Goal: Task Accomplishment & Management: Manage account settings

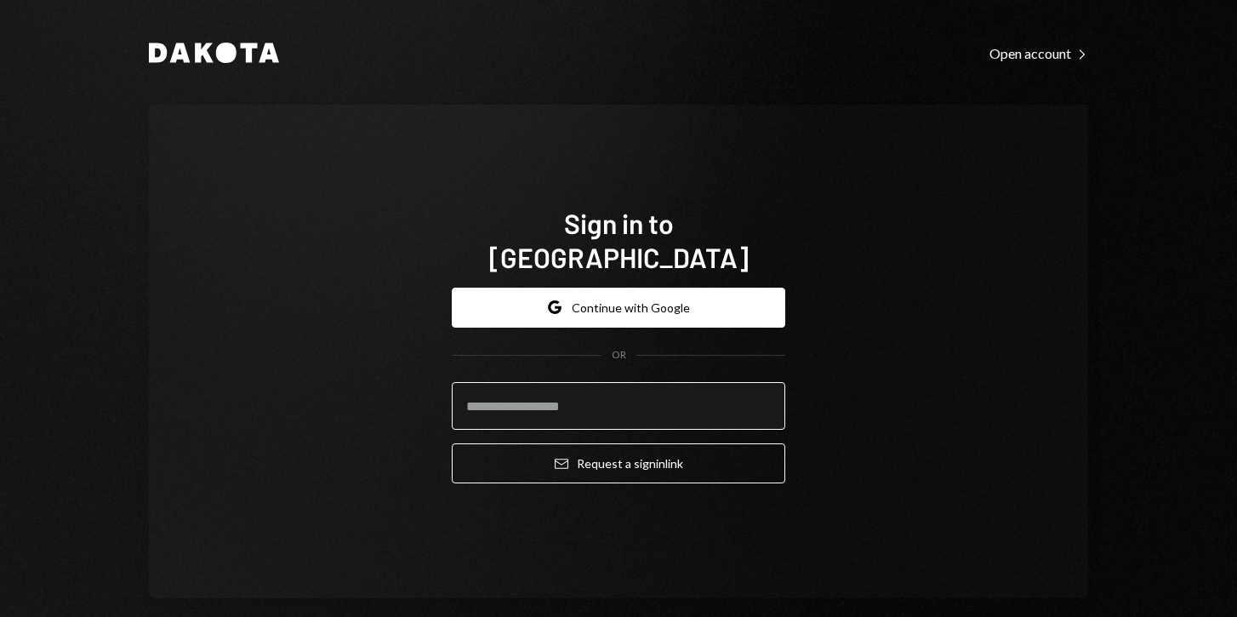
click at [482, 387] on input "email" at bounding box center [618, 406] width 333 height 48
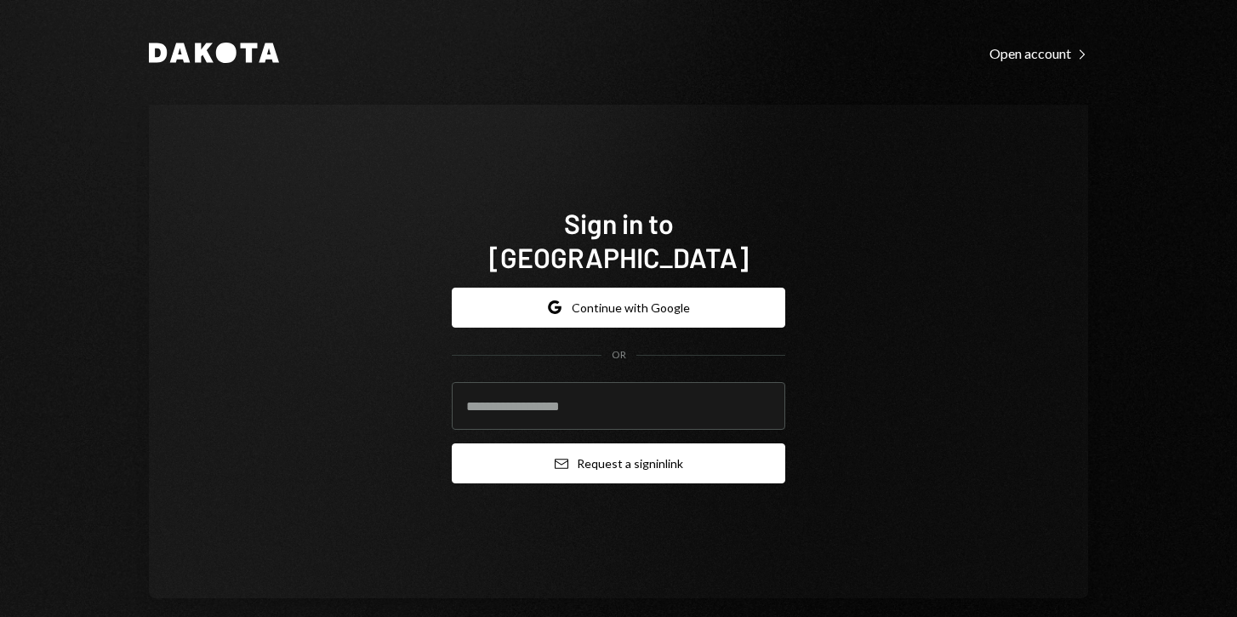
type input "**********"
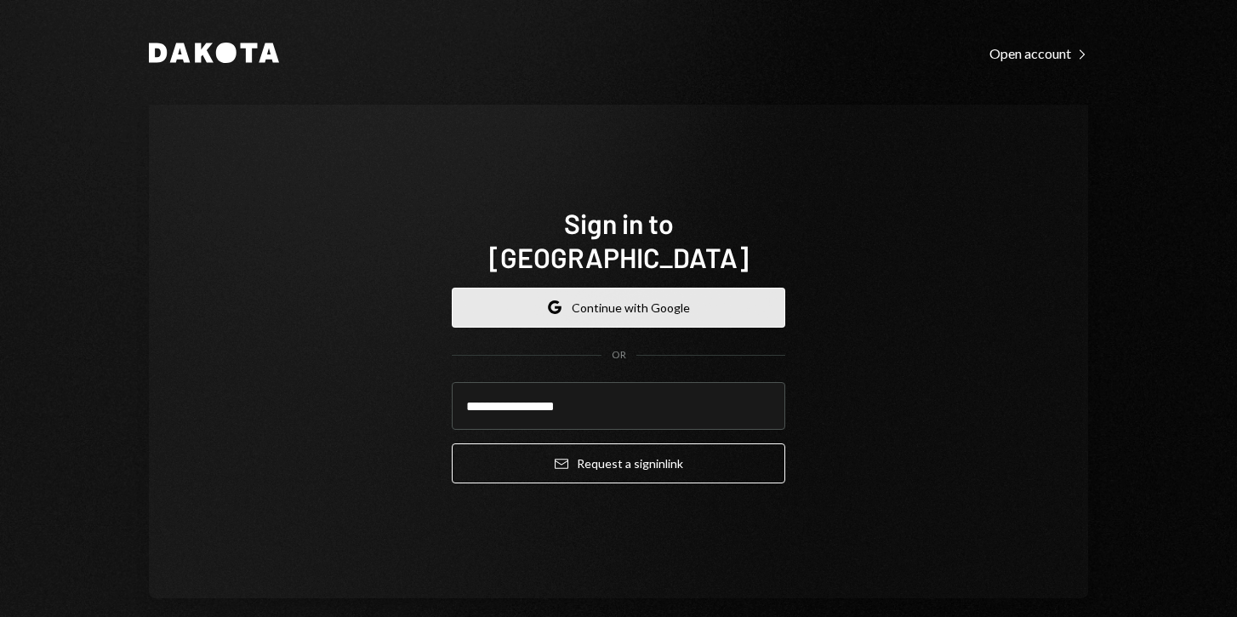
click at [576, 296] on button "Google Continue with Google" at bounding box center [618, 308] width 333 height 40
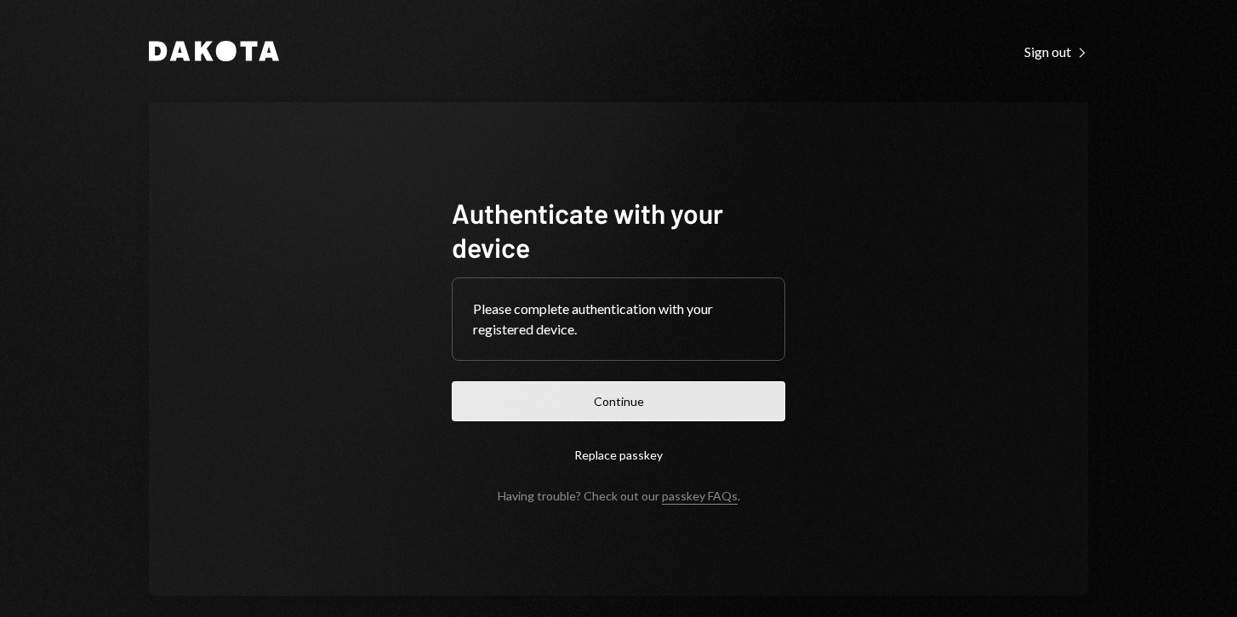
click at [630, 385] on button "Continue" at bounding box center [618, 401] width 333 height 40
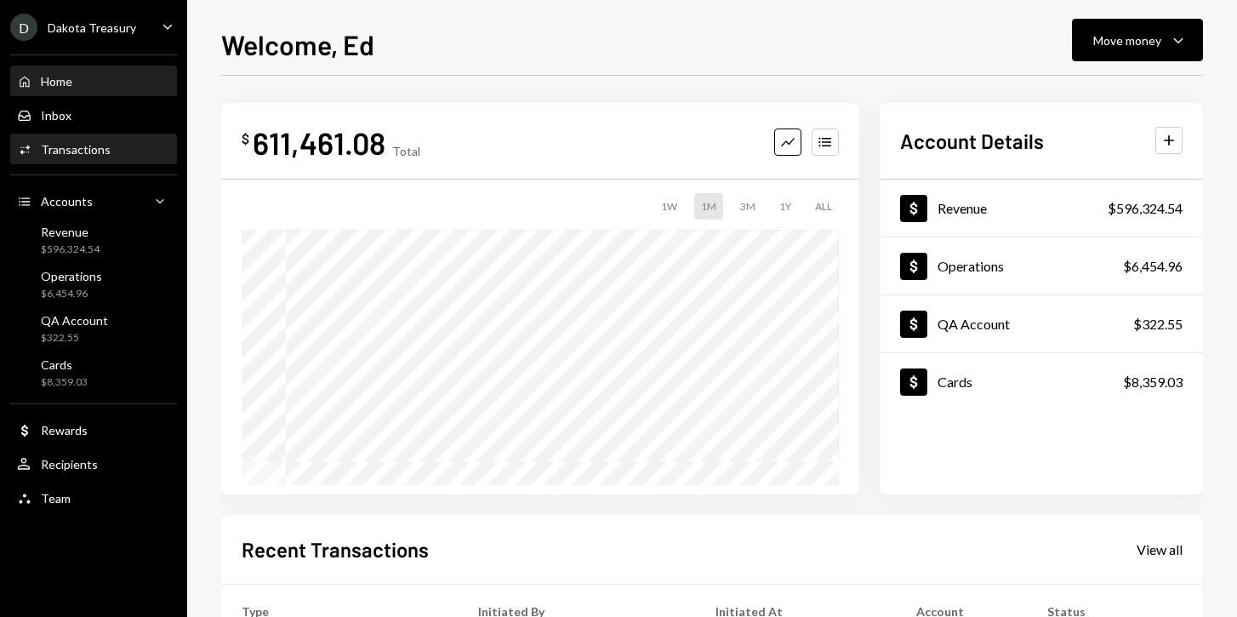
click at [98, 145] on div "Transactions" at bounding box center [76, 149] width 70 height 14
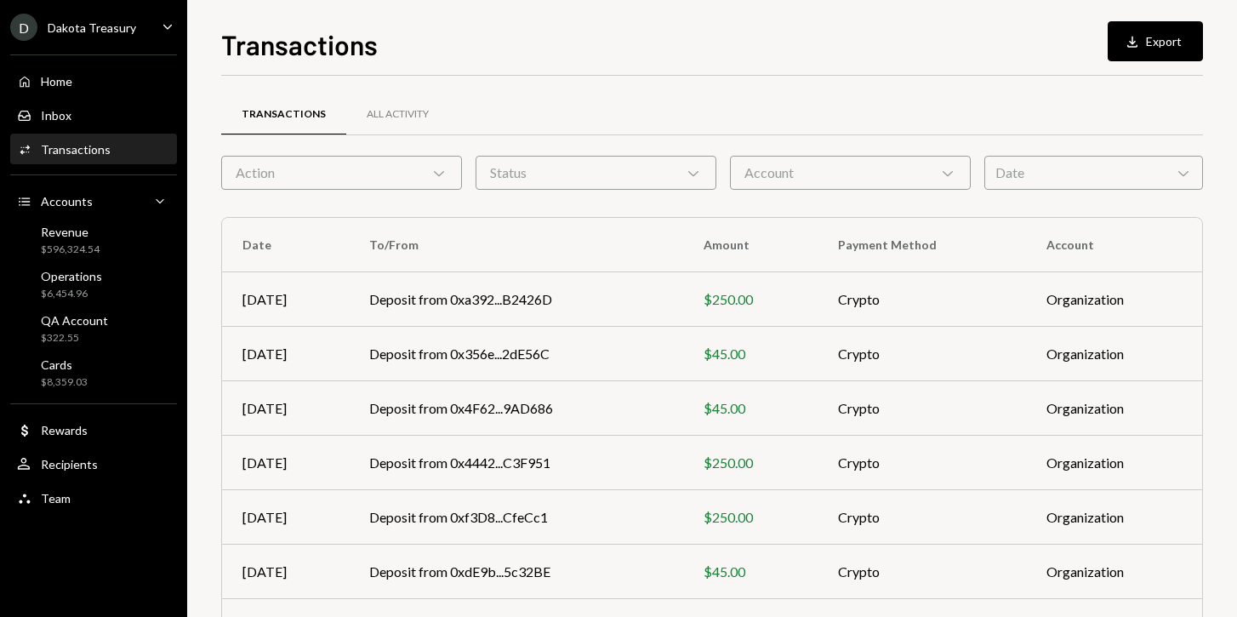
click at [385, 171] on div "Action Chevron Down" at bounding box center [341, 173] width 241 height 34
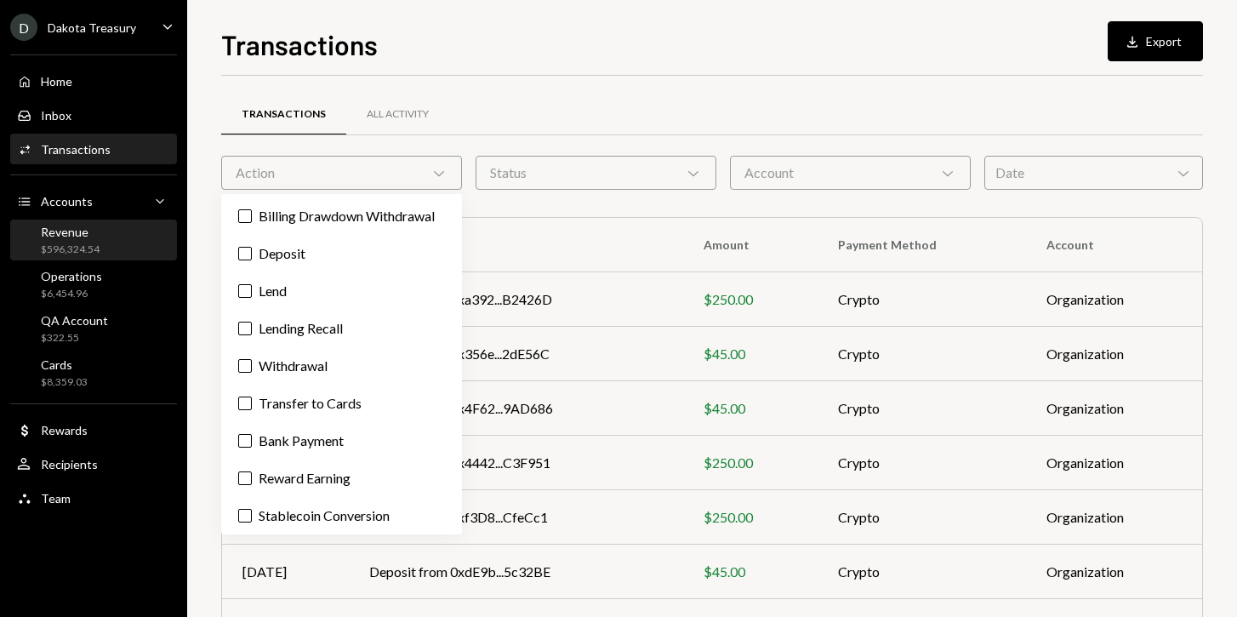
click at [71, 243] on div "$596,324.54" at bounding box center [70, 249] width 59 height 14
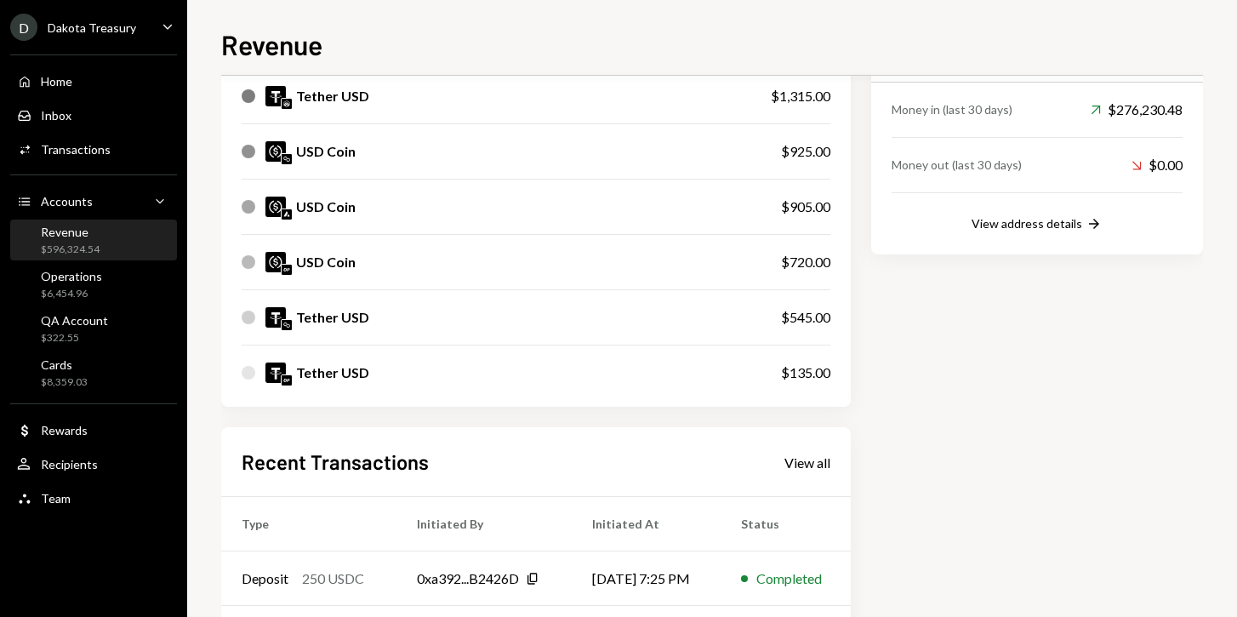
scroll to position [600, 0]
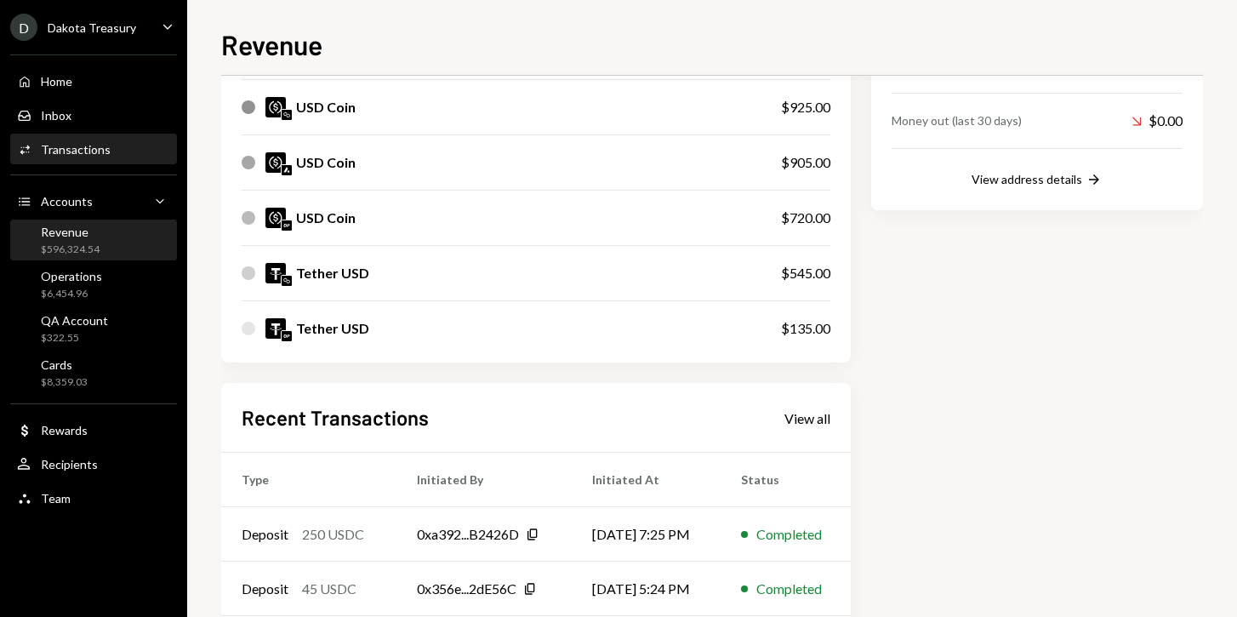
click at [66, 142] on div "Transactions" at bounding box center [76, 149] width 70 height 14
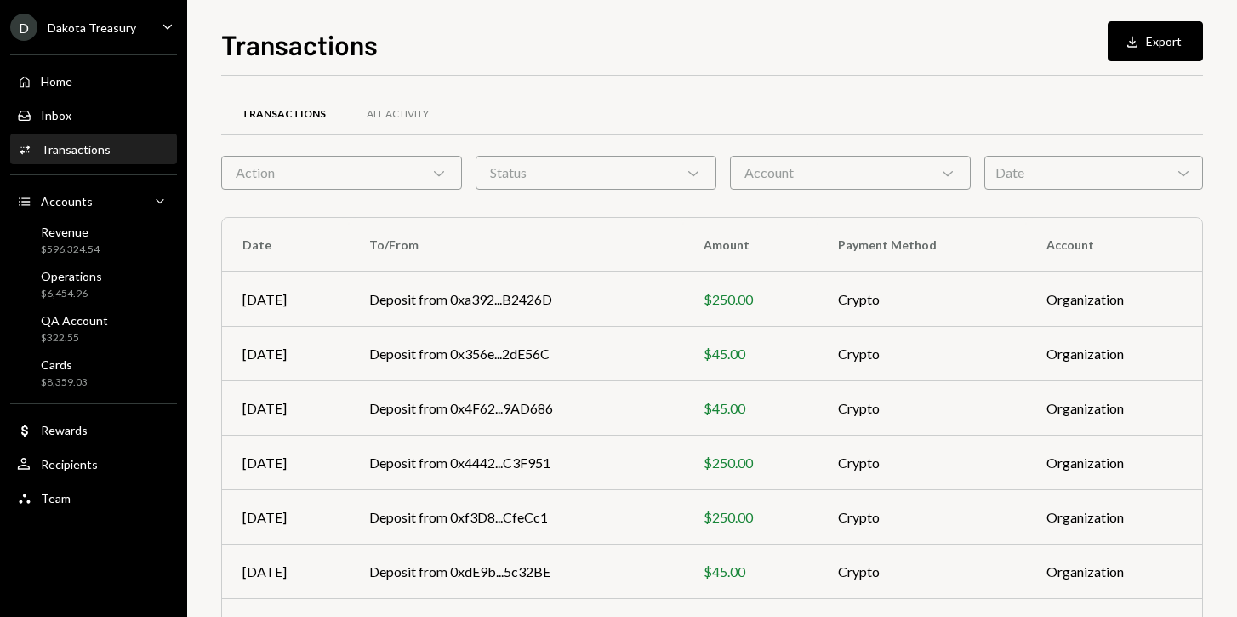
click at [301, 123] on div "Transactions" at bounding box center [283, 114] width 125 height 41
click at [361, 180] on div "Action Chevron Down" at bounding box center [341, 173] width 241 height 34
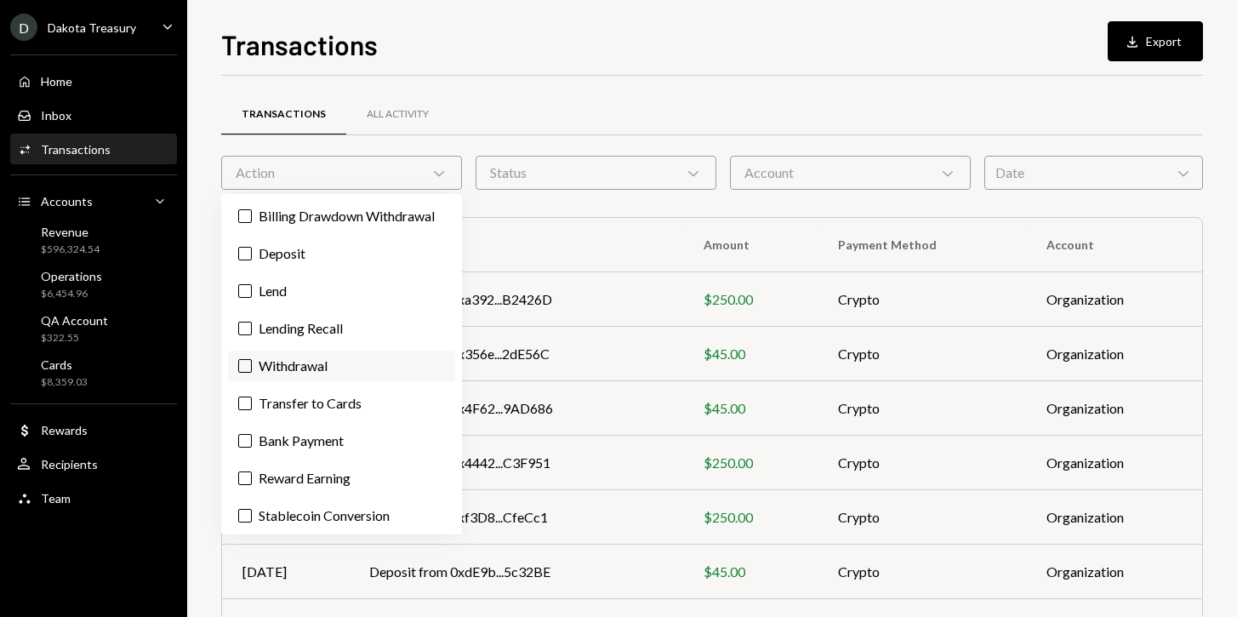
click at [245, 373] on button "Withdrawal" at bounding box center [245, 366] width 14 height 14
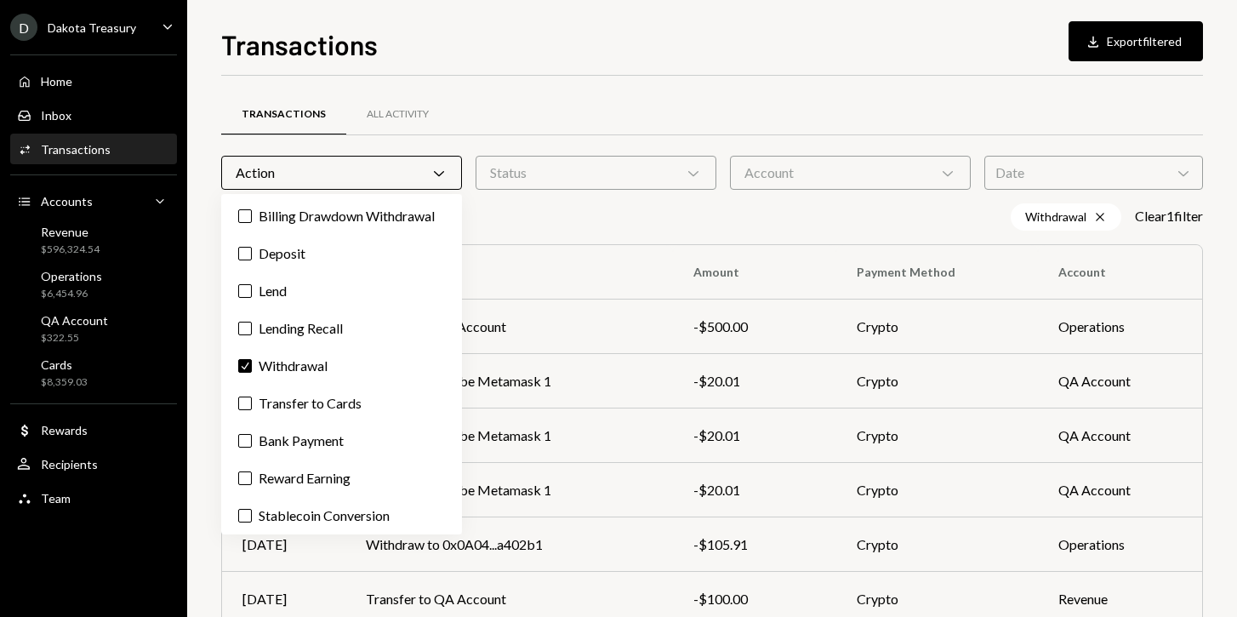
click at [609, 220] on div "Withdrawal Cross Clear 1 filter" at bounding box center [712, 216] width 982 height 27
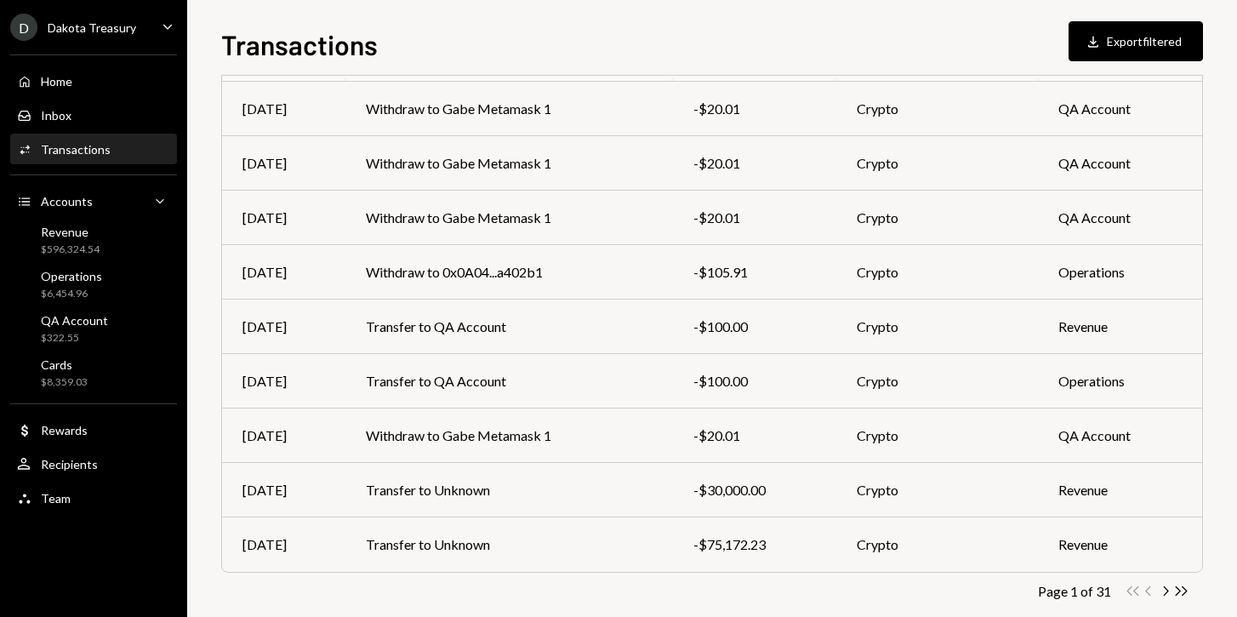
scroll to position [299, 0]
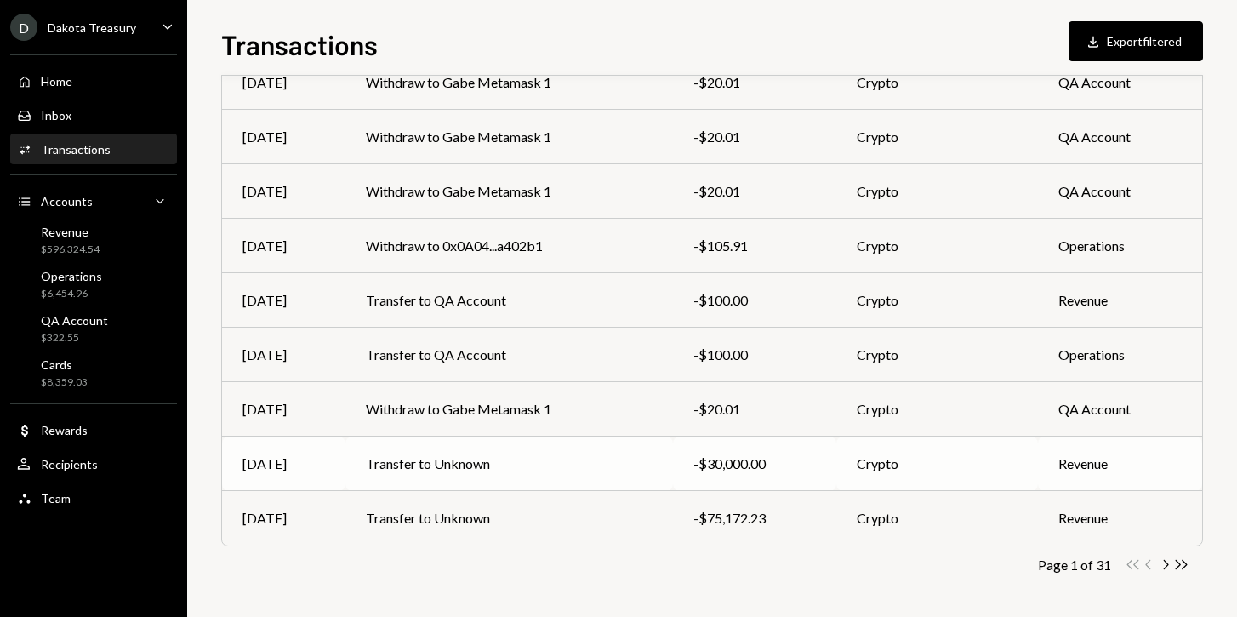
click at [578, 455] on td "Transfer to Unknown" at bounding box center [509, 463] width 328 height 54
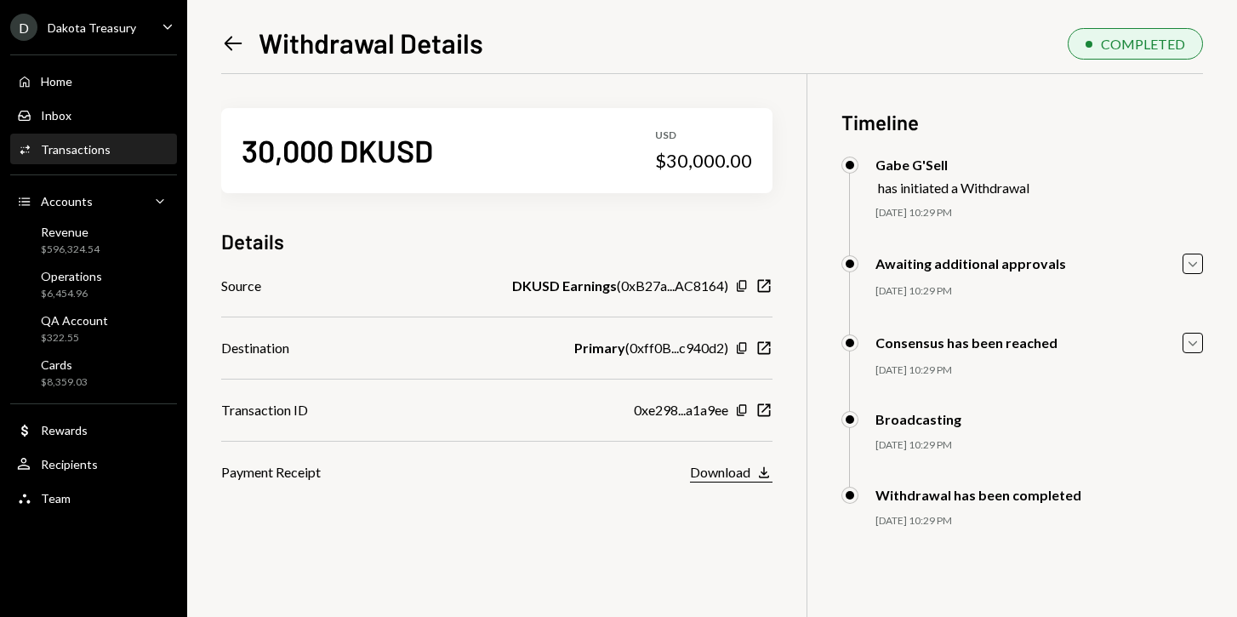
click at [716, 468] on div "Download" at bounding box center [720, 472] width 60 height 16
click at [230, 38] on icon at bounding box center [234, 43] width 18 height 14
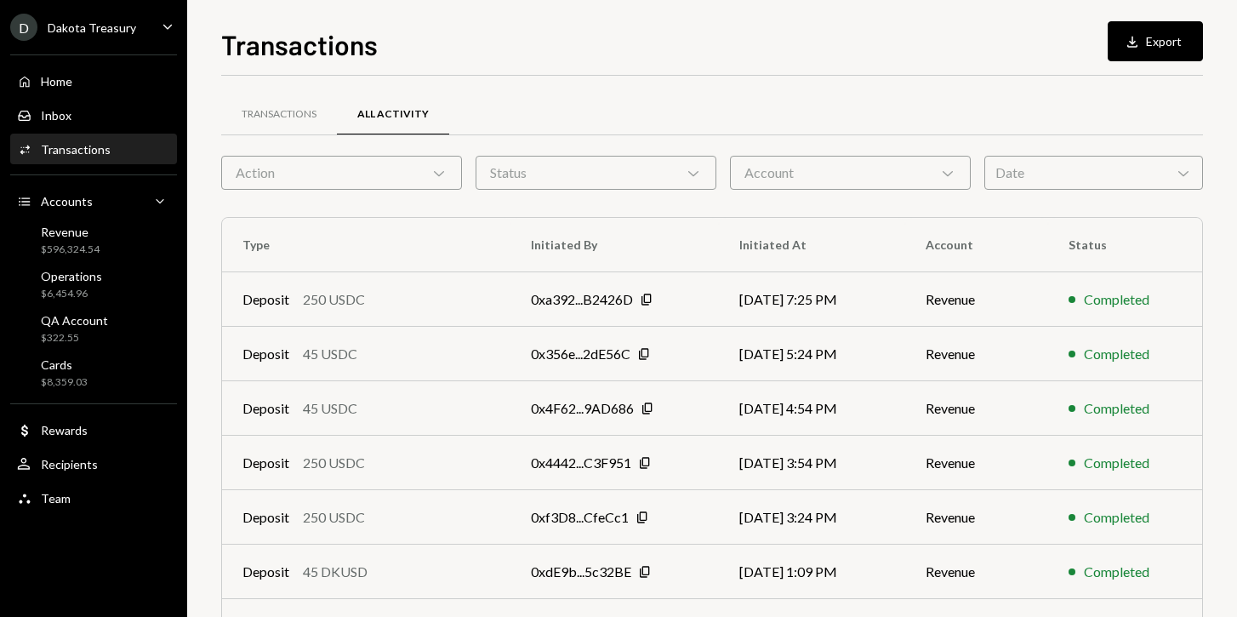
click at [167, 32] on icon "Caret Down" at bounding box center [167, 26] width 19 height 19
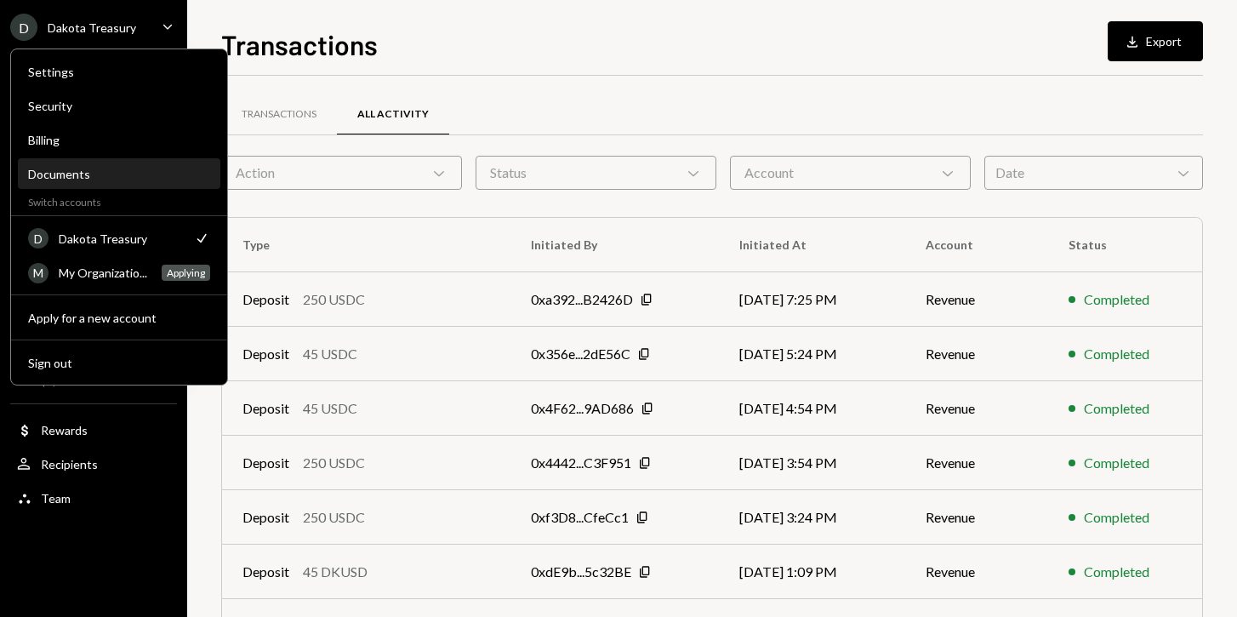
click at [96, 172] on div "Documents" at bounding box center [119, 174] width 182 height 14
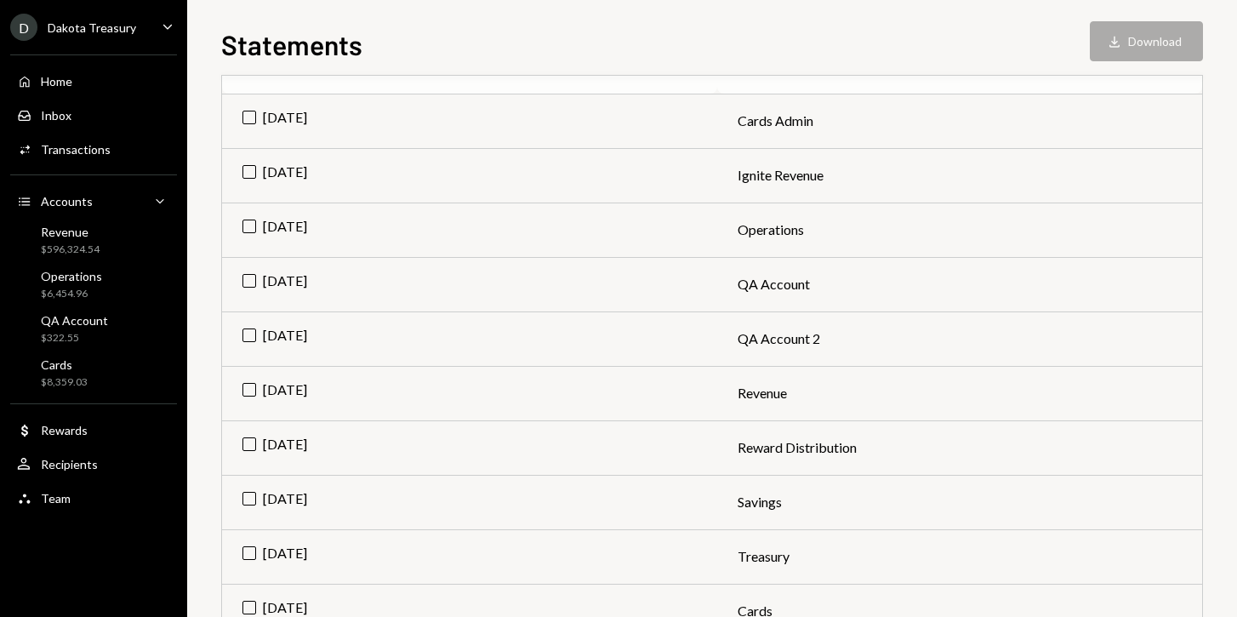
scroll to position [317, 0]
